Goal: Information Seeking & Learning: Find specific fact

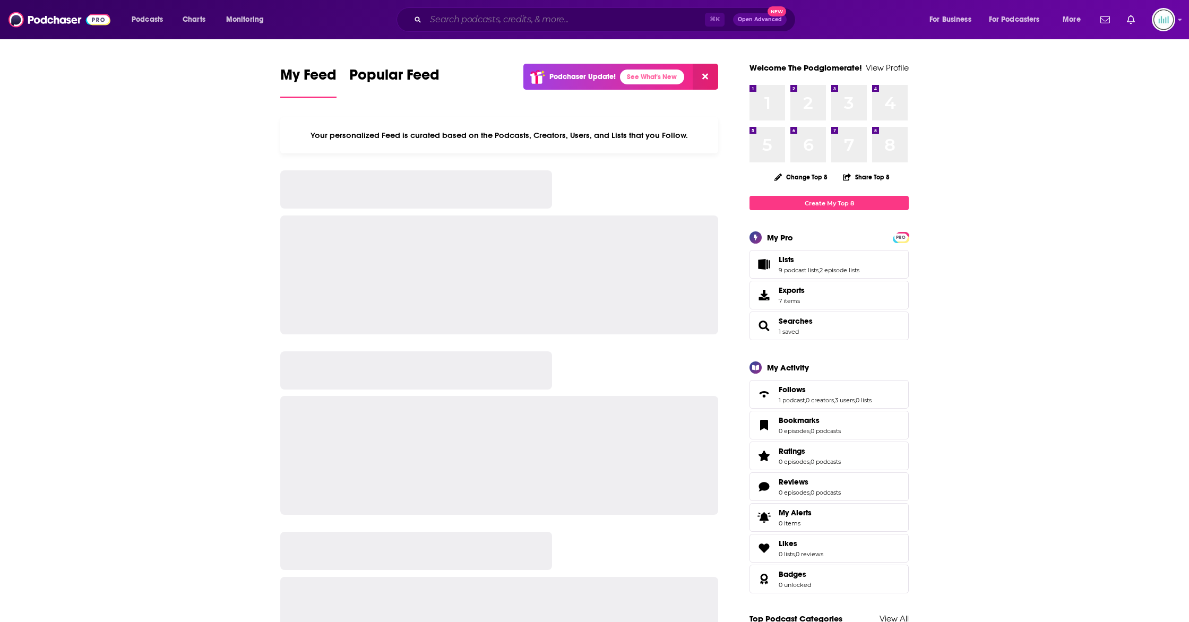
click at [485, 25] on input "Search podcasts, credits, & more..." at bounding box center [565, 19] width 279 height 17
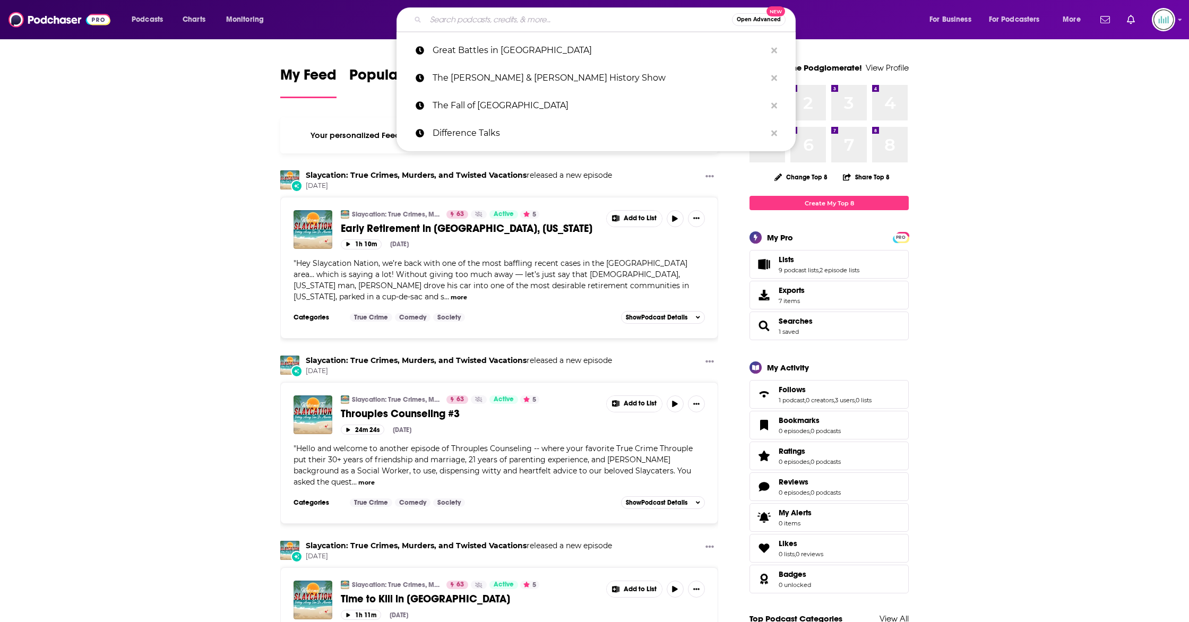
paste input "To The Contrary with [PERSON_NAME]"
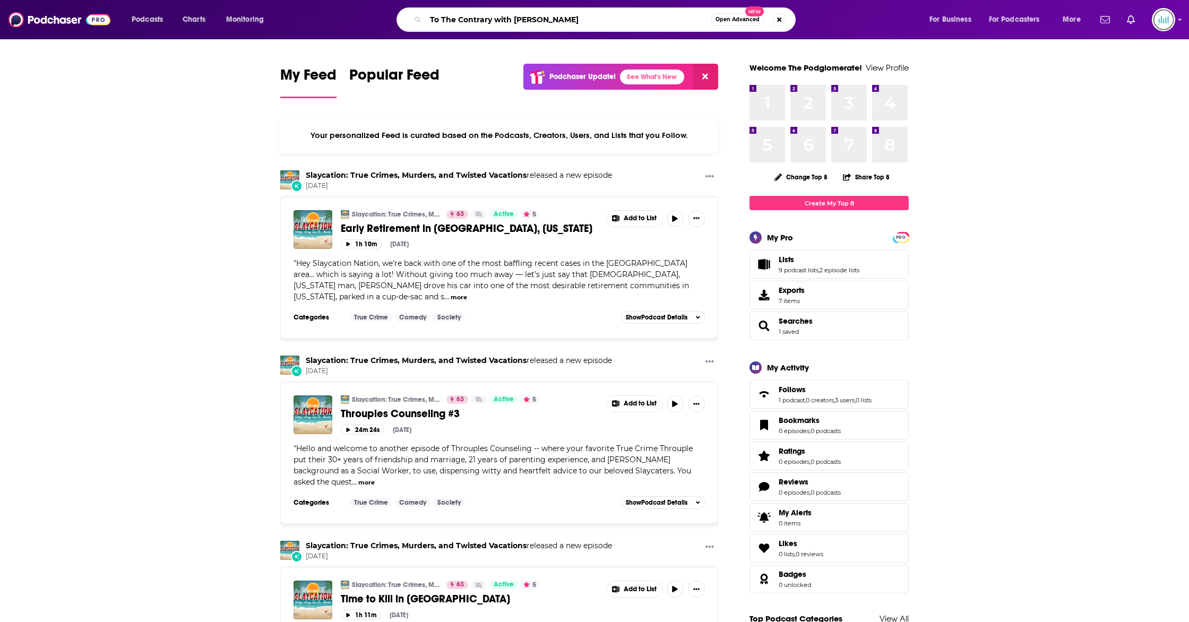
type input "To The Contrary with [PERSON_NAME]"
click at [745, 17] on span "Open Advanced" at bounding box center [738, 19] width 44 height 5
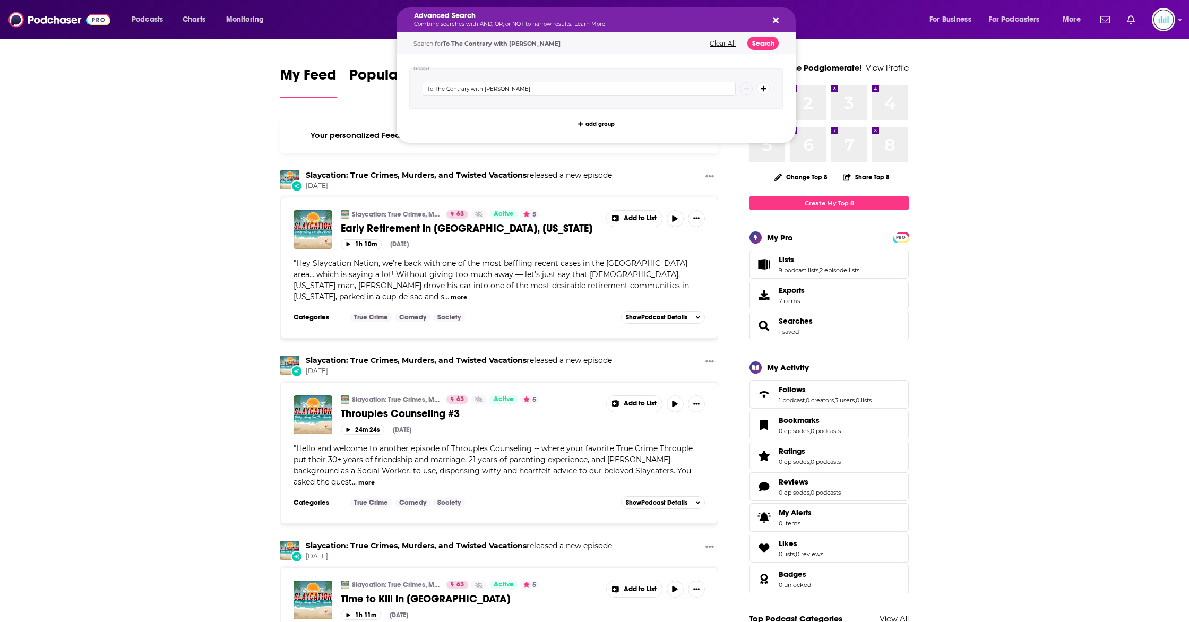
click at [776, 18] on icon "Search podcasts, credits, & more..." at bounding box center [776, 20] width 6 height 8
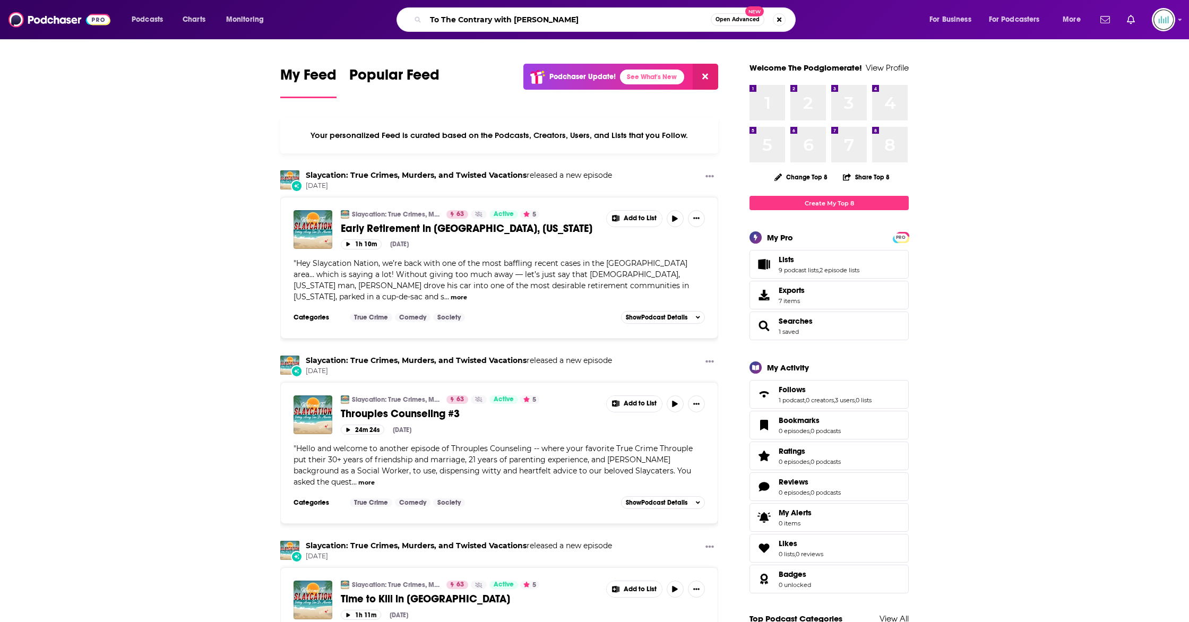
click at [603, 22] on input "To The Contrary with [PERSON_NAME]" at bounding box center [568, 19] width 285 height 17
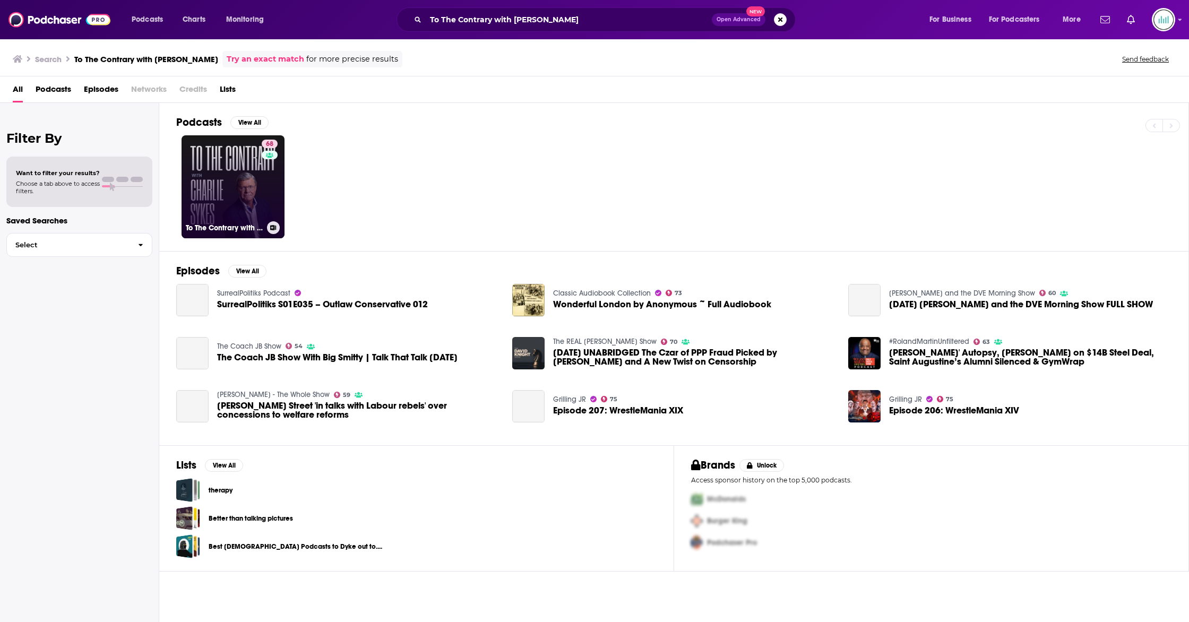
click at [252, 198] on link "68 To The Contrary with [PERSON_NAME]" at bounding box center [233, 186] width 103 height 103
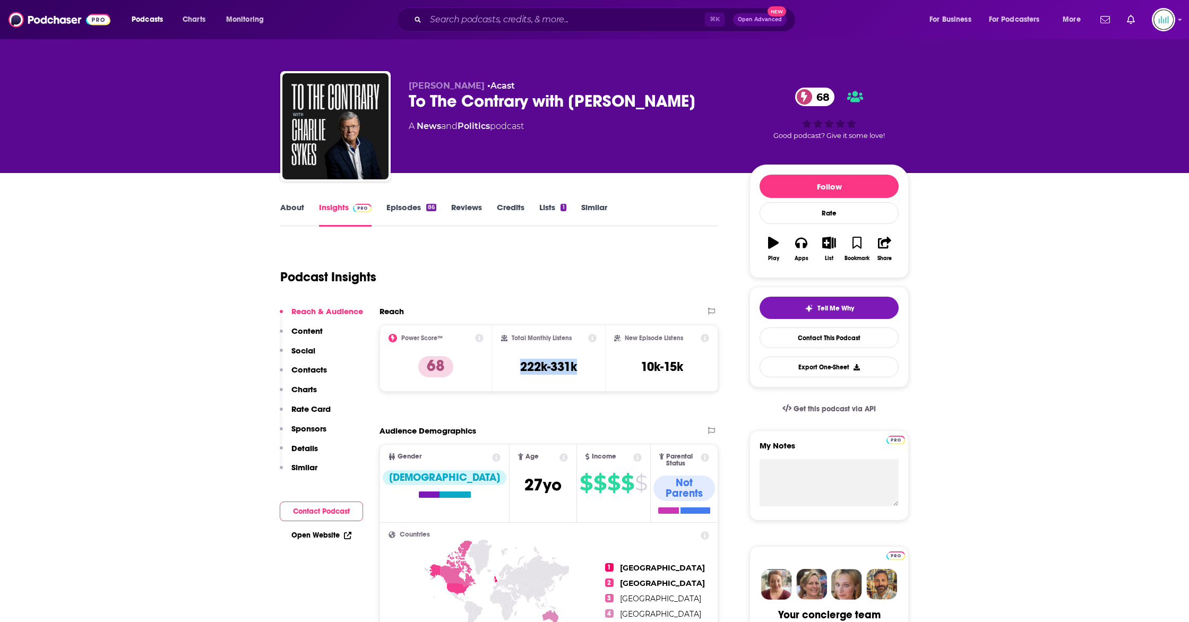
drag, startPoint x: 582, startPoint y: 366, endPoint x: 514, endPoint y: 367, distance: 68.0
click at [517, 367] on div "Total Monthly Listens 222k-331k" at bounding box center [549, 358] width 96 height 49
copy h3 "222k-331k"
